Goal: Task Accomplishment & Management: Use online tool/utility

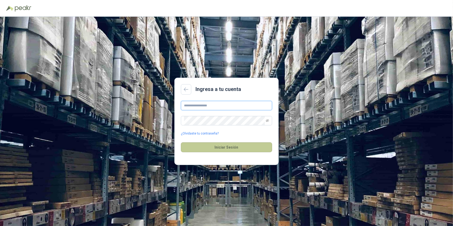
type input "**********"
click at [227, 148] on button "Iniciar Sesión" at bounding box center [226, 147] width 91 height 10
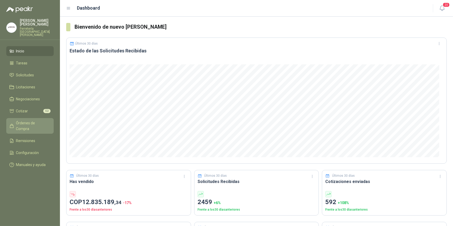
click at [27, 120] on span "Órdenes de Compra" at bounding box center [32, 125] width 33 height 11
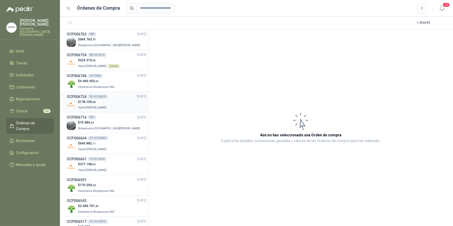
click at [107, 102] on div "$ 178.109 ,68 Santa Anita Napoles" at bounding box center [107, 105] width 80 height 11
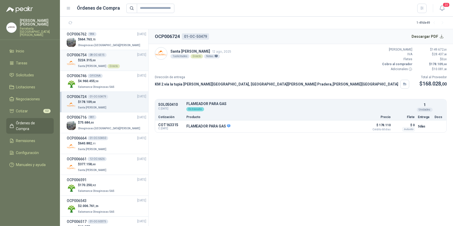
click at [94, 59] on span ",00" at bounding box center [94, 60] width 4 height 3
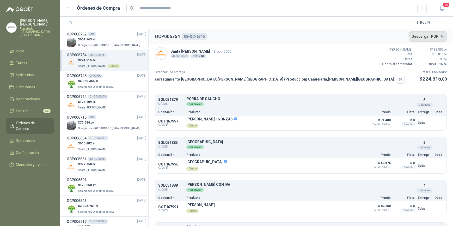
click at [421, 35] on button "Descargar PDF" at bounding box center [428, 36] width 38 height 10
click at [341, 122] on button "Detalles" at bounding box center [349, 122] width 25 height 7
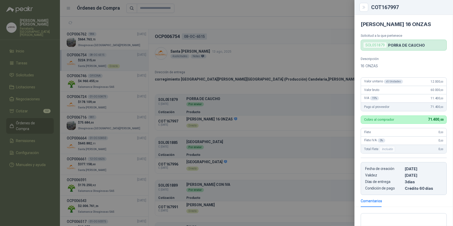
click at [263, 51] on div at bounding box center [226, 113] width 453 height 226
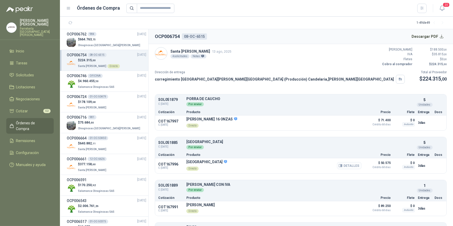
click at [349, 165] on button "Detalles" at bounding box center [349, 165] width 25 height 7
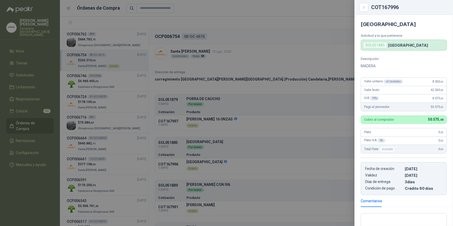
click at [299, 17] on div at bounding box center [226, 113] width 453 height 226
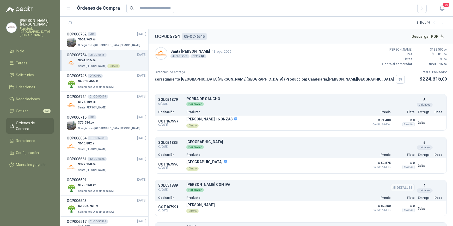
click at [312, 188] on div "Por enviar" at bounding box center [300, 190] width 228 height 6
click at [345, 210] on button "Detalles" at bounding box center [349, 208] width 25 height 7
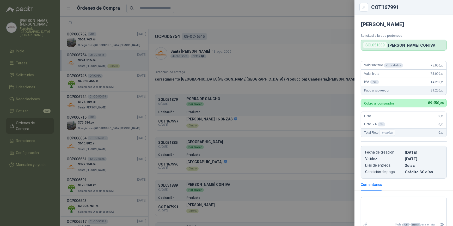
click at [204, 20] on div at bounding box center [226, 113] width 453 height 226
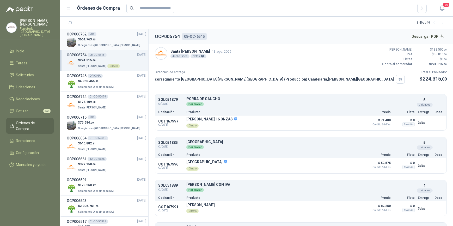
click at [100, 41] on p "$ 664.763 ,75" at bounding box center [109, 39] width 63 height 5
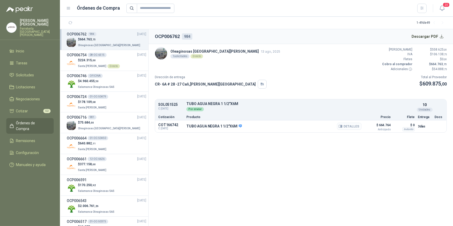
click at [351, 127] on button "Detalles" at bounding box center [349, 126] width 25 height 7
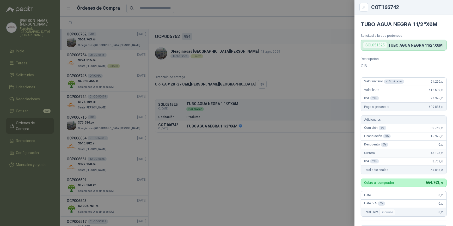
click at [315, 139] on div at bounding box center [226, 113] width 453 height 226
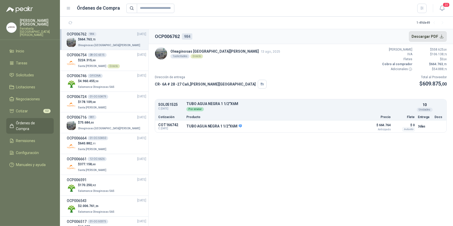
click at [426, 35] on button "Descargar PDF" at bounding box center [428, 36] width 38 height 10
click at [31, 138] on span "Remisiones" at bounding box center [25, 141] width 19 height 6
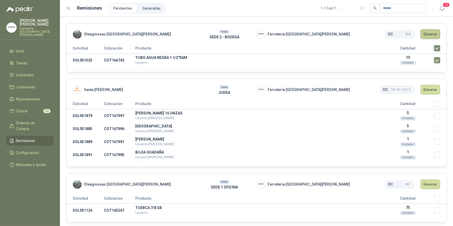
click at [427, 33] on button "Generar" at bounding box center [431, 34] width 20 height 10
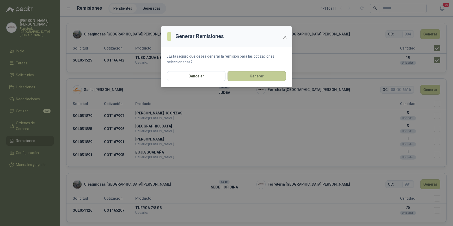
click at [254, 78] on button "Generar" at bounding box center [257, 76] width 58 height 10
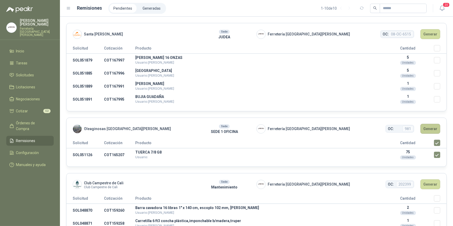
click at [425, 129] on button "Generar" at bounding box center [431, 129] width 20 height 10
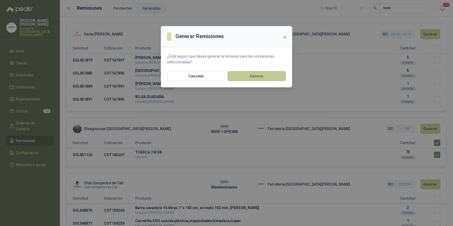
click at [253, 76] on button "Generar" at bounding box center [257, 76] width 58 height 10
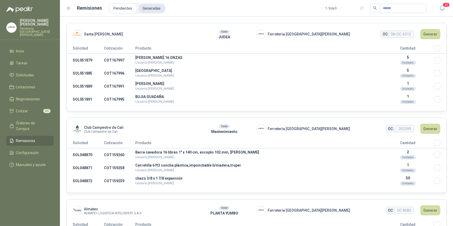
click at [153, 8] on li "Generadas" at bounding box center [152, 8] width 26 height 9
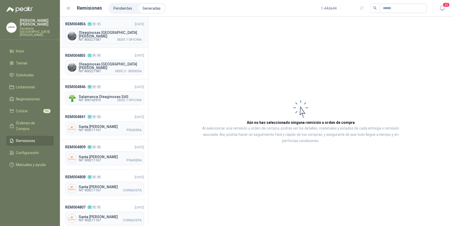
click at [99, 38] on span "NIT 800221587" at bounding box center [90, 39] width 22 height 3
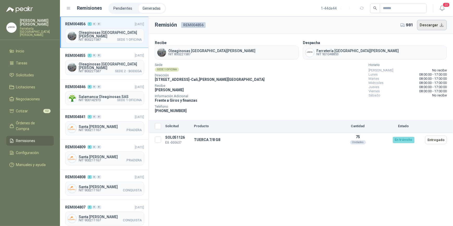
click at [428, 26] on button "Descargar" at bounding box center [432, 25] width 30 height 10
click at [104, 62] on span "Oleaginosas [GEOGRAPHIC_DATA][PERSON_NAME]" at bounding box center [110, 65] width 63 height 7
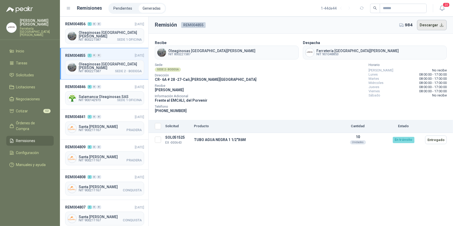
click at [432, 24] on button "Descargar" at bounding box center [432, 25] width 30 height 10
click at [26, 72] on span "Solicitudes" at bounding box center [25, 75] width 18 height 6
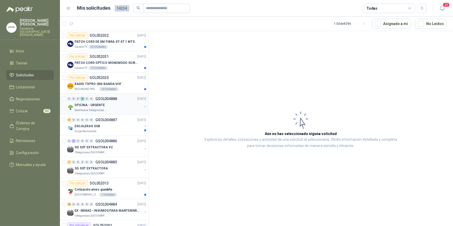
scroll to position [142, 0]
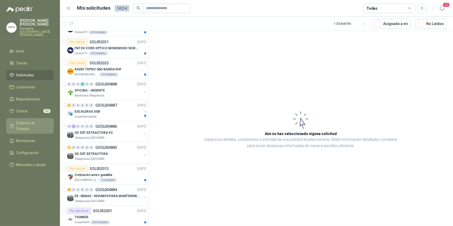
click at [41, 120] on span "Órdenes de Compra" at bounding box center [32, 125] width 33 height 11
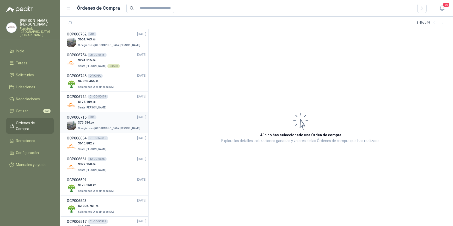
click at [101, 120] on p "$ 75.684 ,00" at bounding box center [109, 122] width 63 height 5
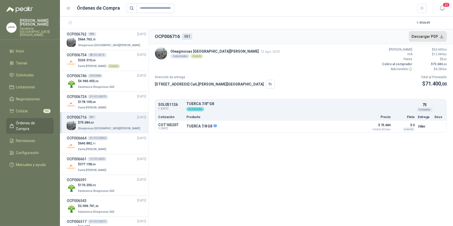
click at [420, 35] on button "Descargar PDF" at bounding box center [428, 36] width 38 height 10
click at [108, 40] on p "$ 664.763 ,75" at bounding box center [109, 39] width 63 height 5
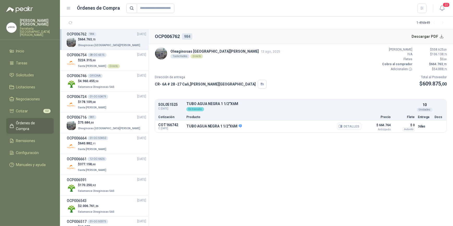
click at [354, 125] on button "Detalles" at bounding box center [349, 126] width 25 height 7
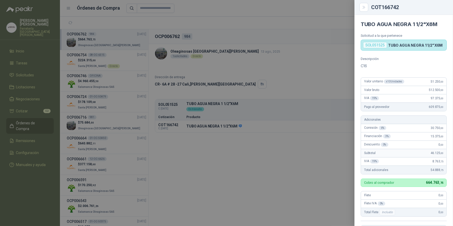
click at [280, 14] on div at bounding box center [226, 113] width 453 height 226
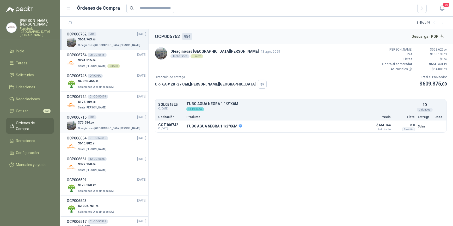
click at [108, 126] on p "Oleaginosas [GEOGRAPHIC_DATA][PERSON_NAME]" at bounding box center [109, 128] width 63 height 6
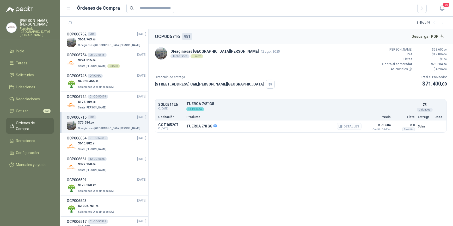
click at [345, 127] on button "Detalles" at bounding box center [349, 126] width 25 height 7
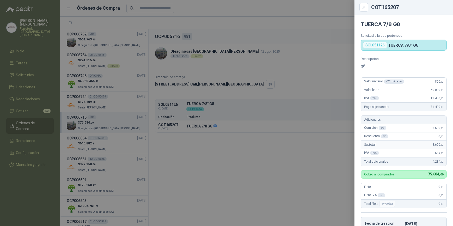
click at [410, 11] on div "COT165207" at bounding box center [404, 7] width 99 height 15
click at [254, 37] on div at bounding box center [226, 113] width 453 height 226
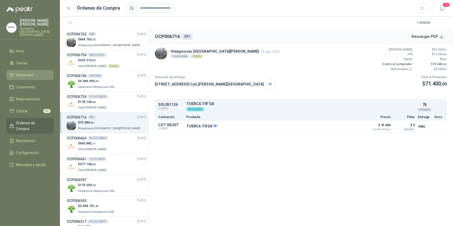
click at [28, 72] on span "Solicitudes" at bounding box center [25, 75] width 18 height 6
